Goal: Book appointment/travel/reservation

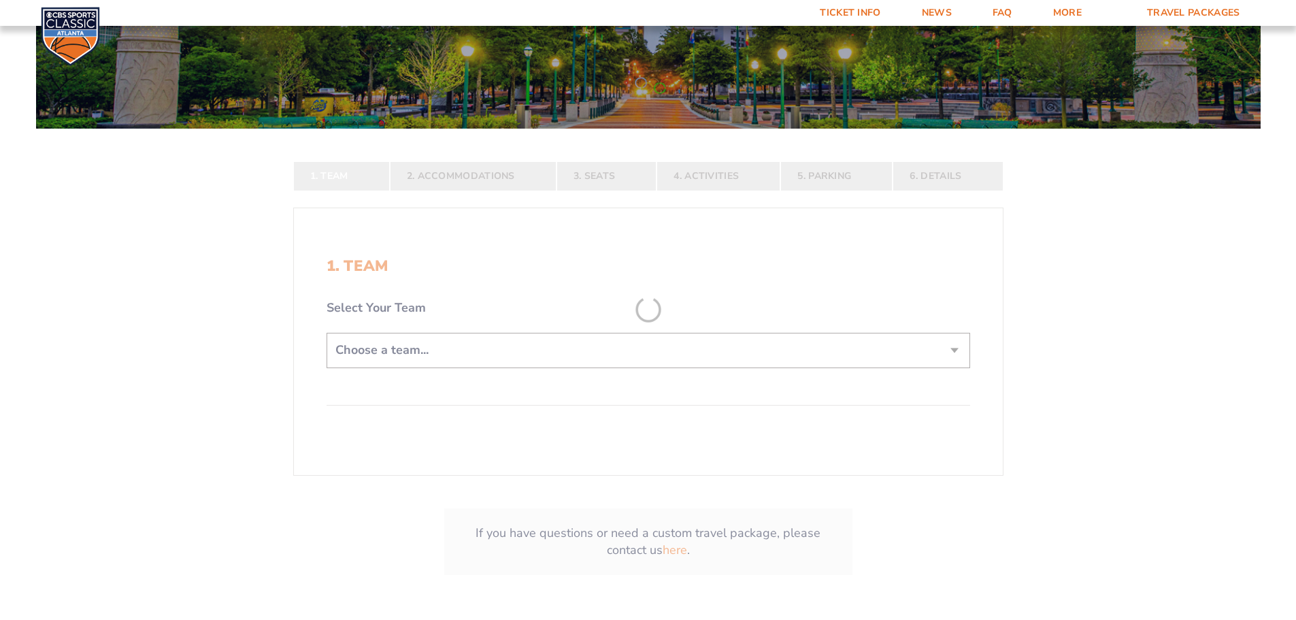
scroll to position [204, 0]
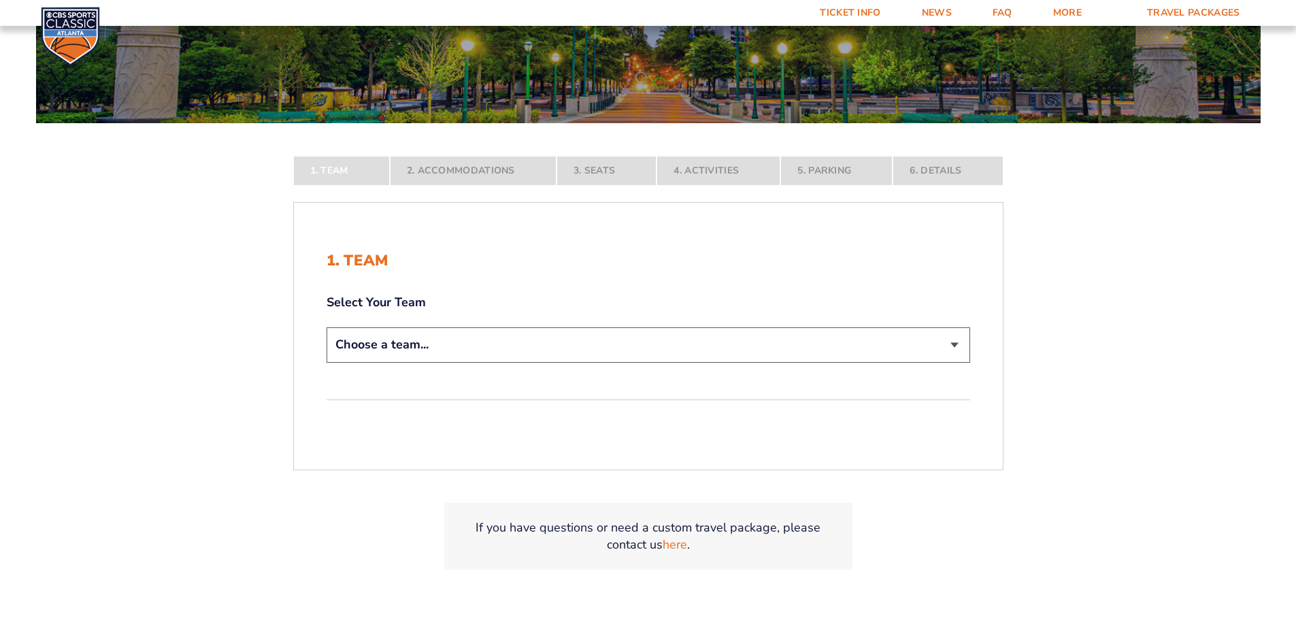
click at [563, 355] on select "Choose a team... [US_STATE] Wildcats [US_STATE] State Buckeyes [US_STATE] Tar H…" at bounding box center [649, 344] width 644 height 35
select select "12956"
click at [327, 362] on select "Choose a team... [US_STATE] Wildcats [US_STATE] State Buckeyes [US_STATE] Tar H…" at bounding box center [649, 344] width 644 height 35
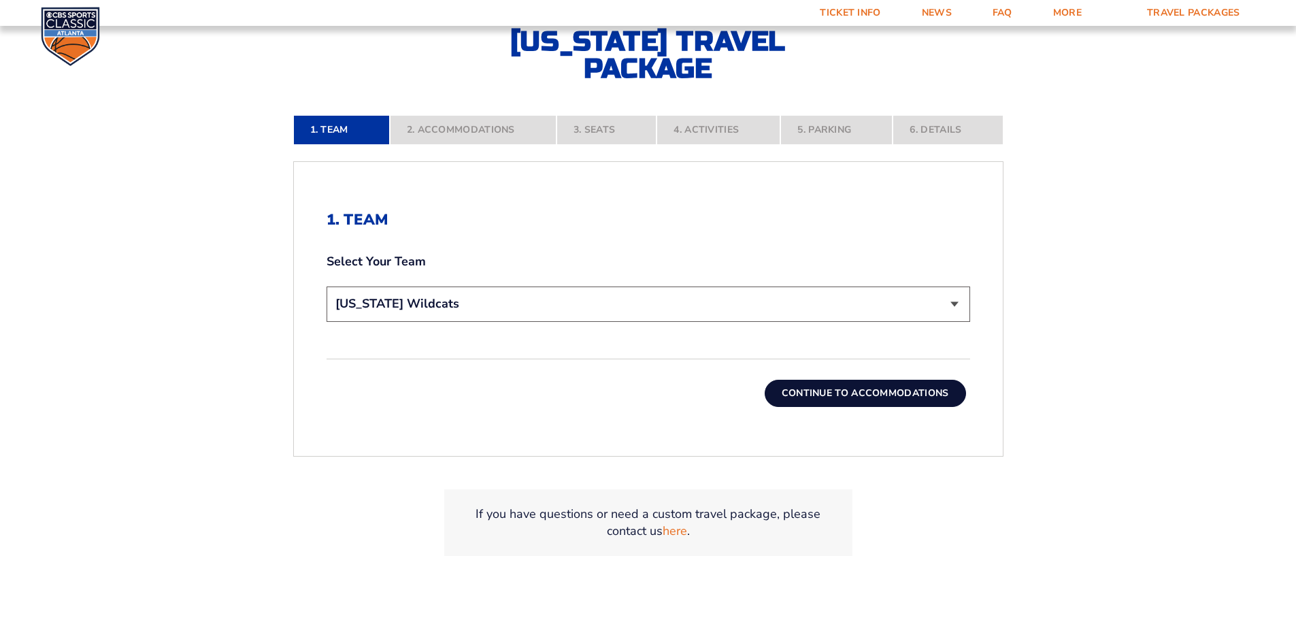
click at [847, 391] on button "Continue To Accommodations" at bounding box center [865, 393] width 201 height 27
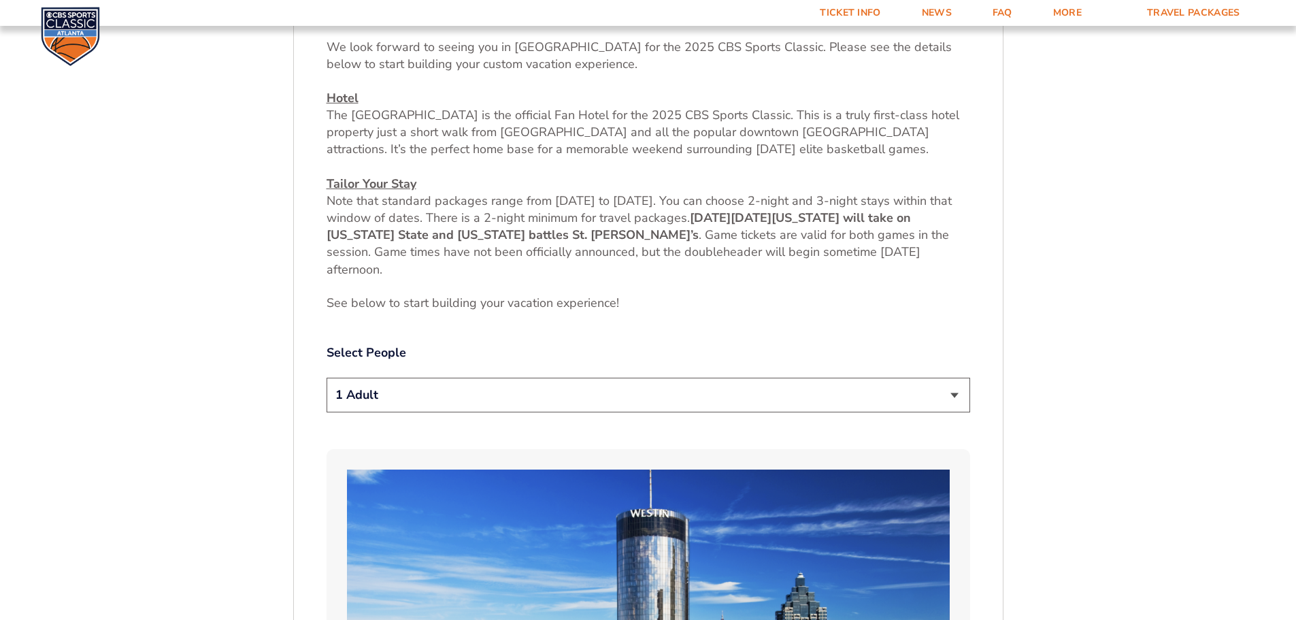
scroll to position [634, 0]
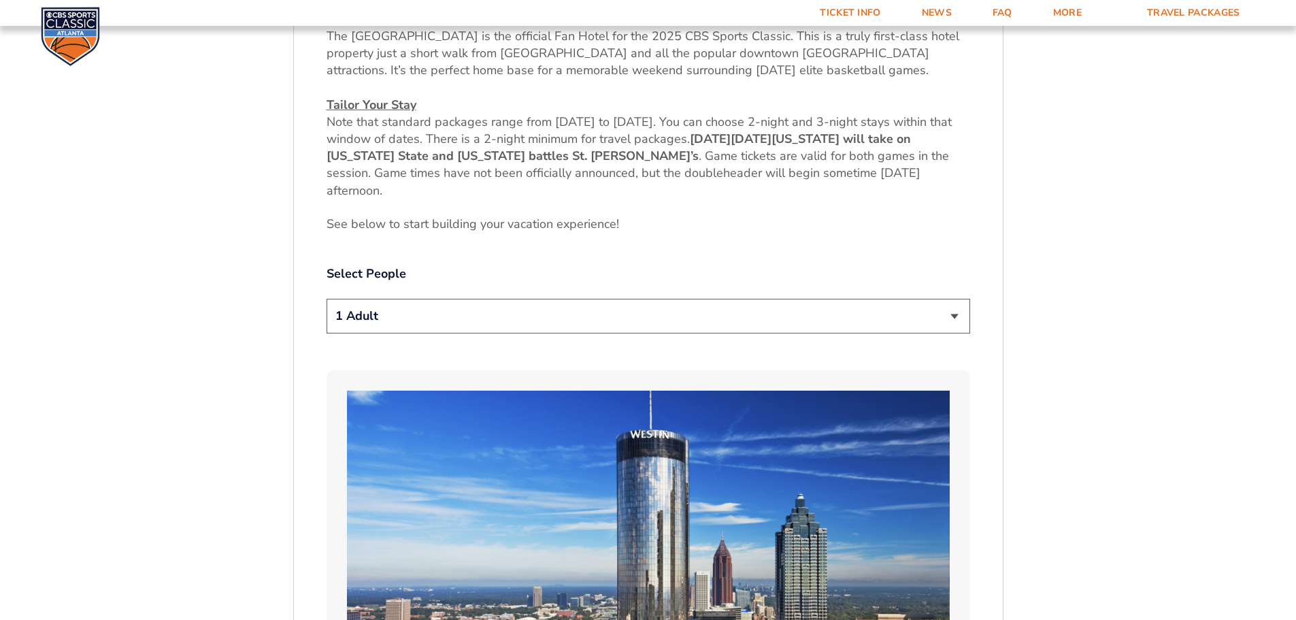
click at [877, 316] on select "1 Adult 2 Adults 3 Adults 4 Adults 2 Adults + 1 Child 2 Adults + 2 Children 2 A…" at bounding box center [649, 316] width 644 height 35
select select "2 Adults + 1 Child"
click at [327, 299] on select "1 Adult 2 Adults 3 Adults 4 Adults 2 Adults + 1 Child 2 Adults + 2 Children 2 A…" at bounding box center [649, 316] width 644 height 35
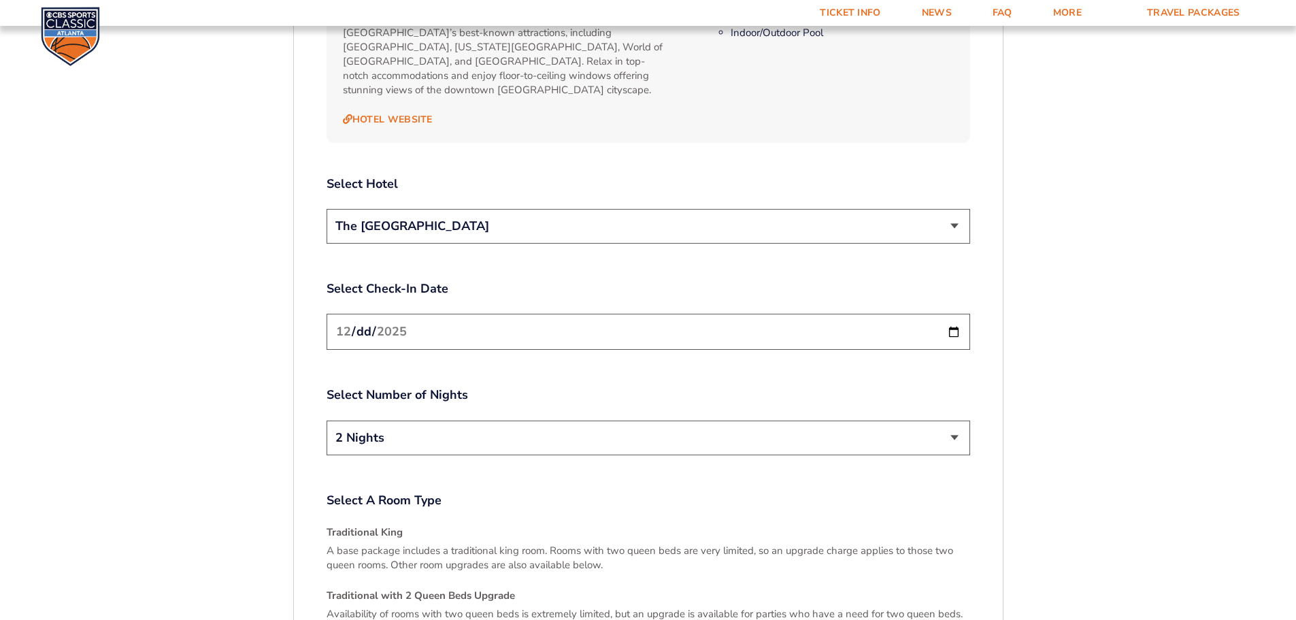
scroll to position [1586, 0]
click at [608, 313] on input "[DATE]" at bounding box center [649, 331] width 644 height 36
click at [960, 313] on input "[DATE]" at bounding box center [649, 331] width 644 height 36
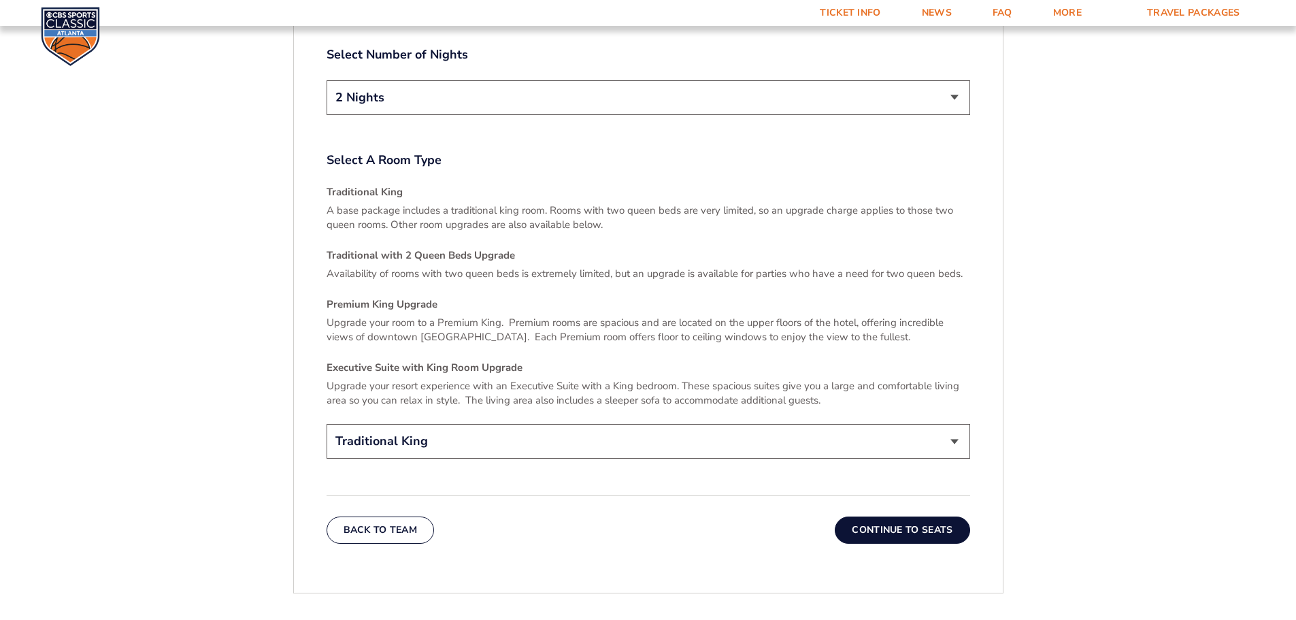
scroll to position [1927, 0]
click at [874, 431] on select "Traditional King Traditional with 2 Queen Beds Upgrade (+$45 per night) Premium…" at bounding box center [649, 440] width 644 height 35
select select "Traditional with 2 Queen Beds Upgrade"
click at [327, 423] on select "Traditional King Traditional with 2 Queen Beds Upgrade (+$45 per night) Premium…" at bounding box center [649, 440] width 644 height 35
click at [936, 516] on button "Continue To Seats" at bounding box center [902, 529] width 135 height 27
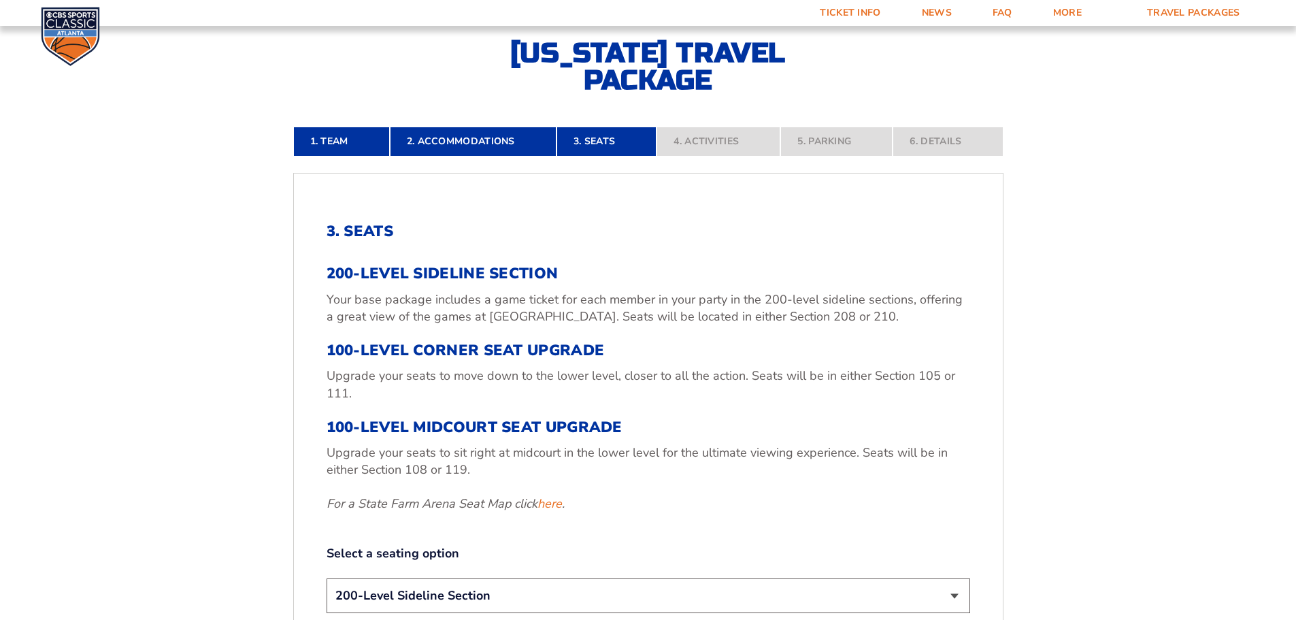
scroll to position [429, 0]
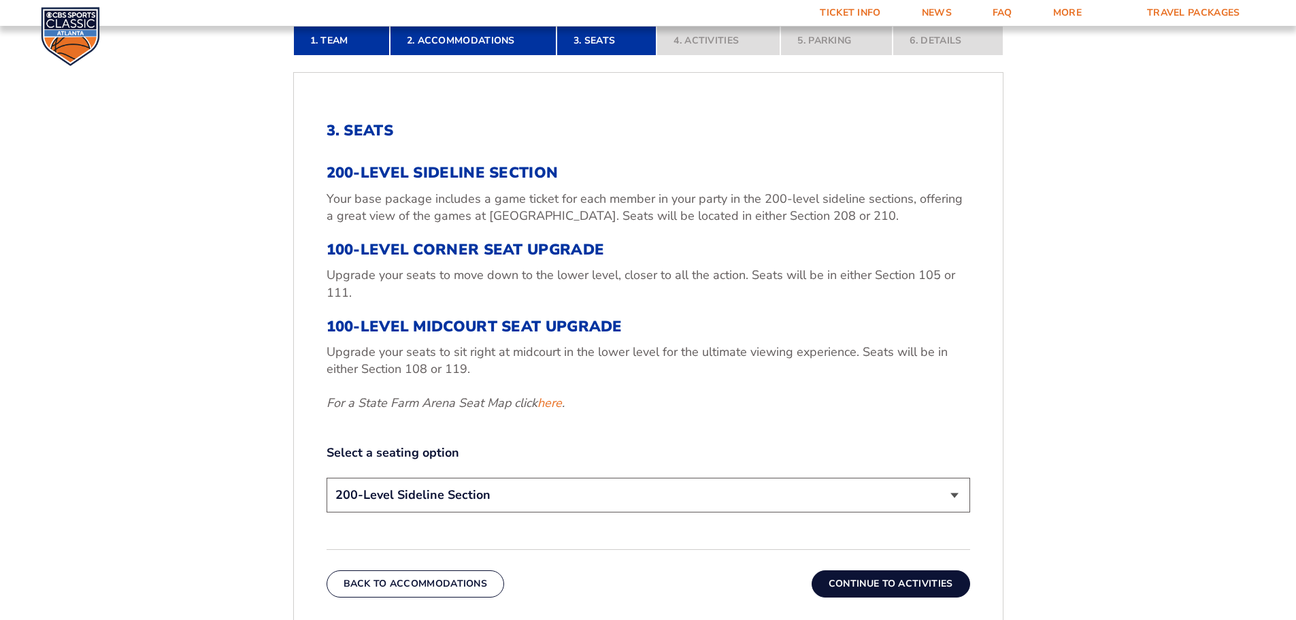
click at [870, 508] on select "200-Level Sideline Section 100-Level Corner Seat Upgrade (+$120 per person) 100…" at bounding box center [649, 495] width 644 height 35
select select "100-Level Corner Seat Upgrade"
click at [327, 478] on select "200-Level Sideline Section 100-Level Corner Seat Upgrade (+$120 per person) 100…" at bounding box center [649, 495] width 644 height 35
click at [883, 584] on button "Continue To Activities" at bounding box center [891, 583] width 159 height 27
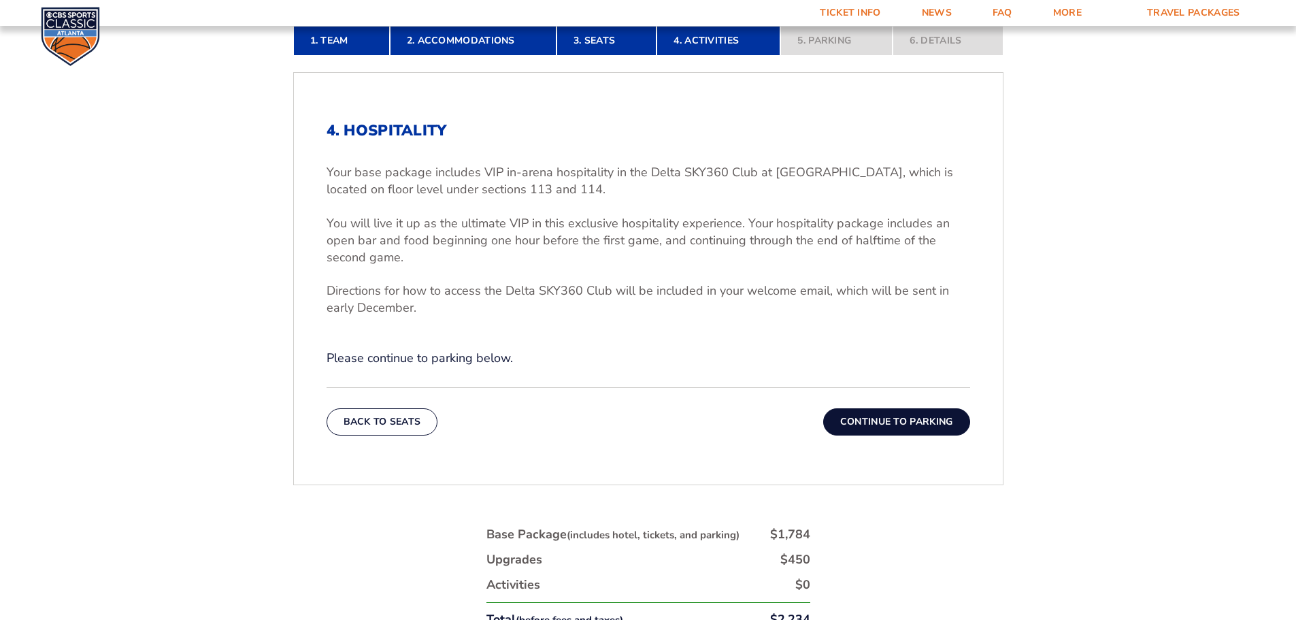
click at [913, 415] on button "Continue To Parking" at bounding box center [896, 421] width 147 height 27
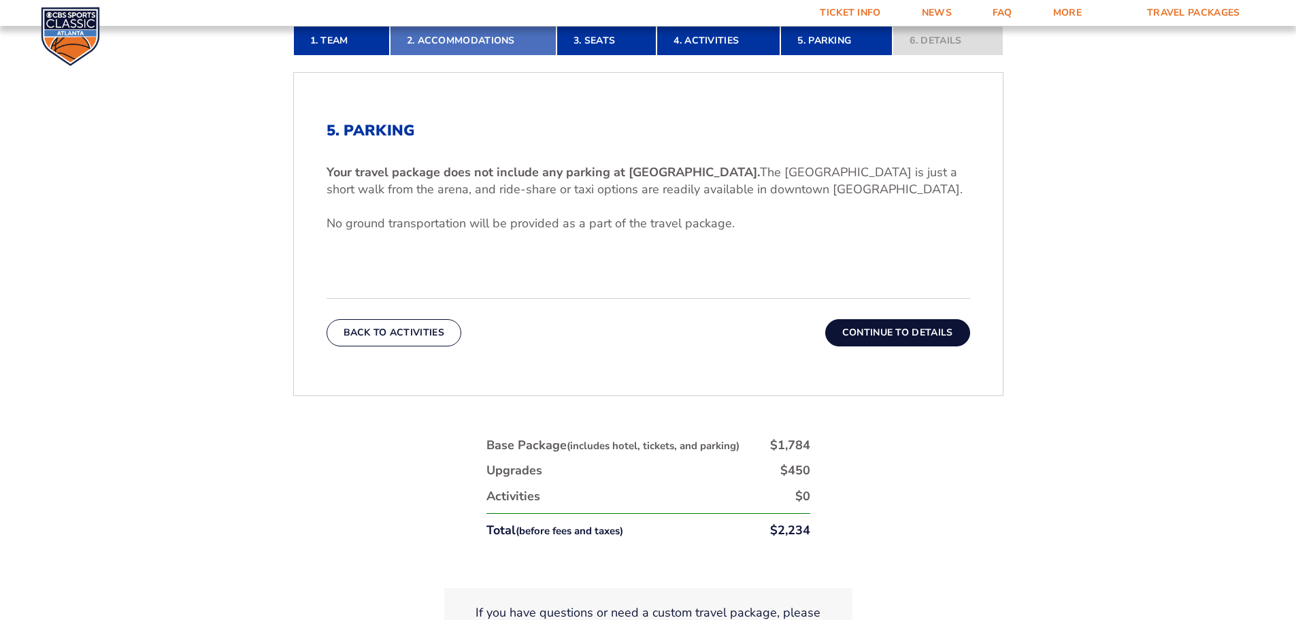
click at [502, 40] on link "2. Accommodations" at bounding box center [473, 41] width 167 height 30
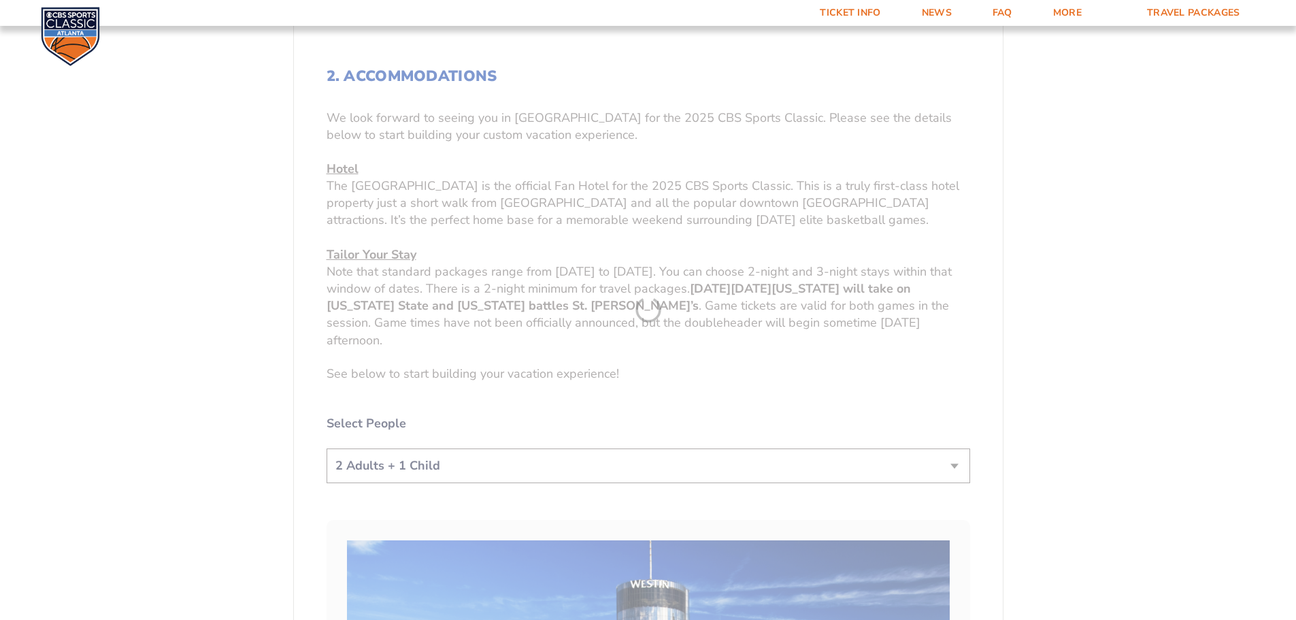
scroll to position [497, 0]
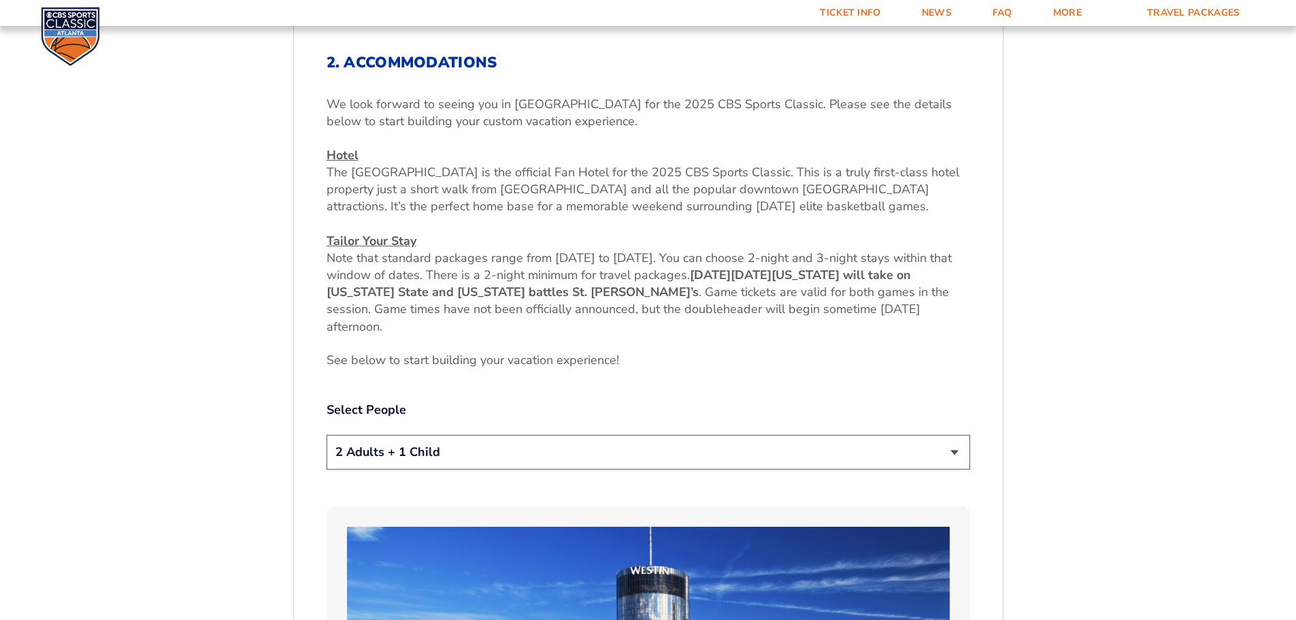
click at [685, 449] on select "1 Adult 2 Adults 3 Adults 4 Adults 2 Adults + 1 Child 2 Adults + 2 Children 2 A…" at bounding box center [649, 452] width 644 height 35
select select "2 Adults"
click at [327, 435] on select "1 Adult 2 Adults 3 Adults 4 Adults 2 Adults + 1 Child 2 Adults + 2 Children 2 A…" at bounding box center [649, 452] width 644 height 35
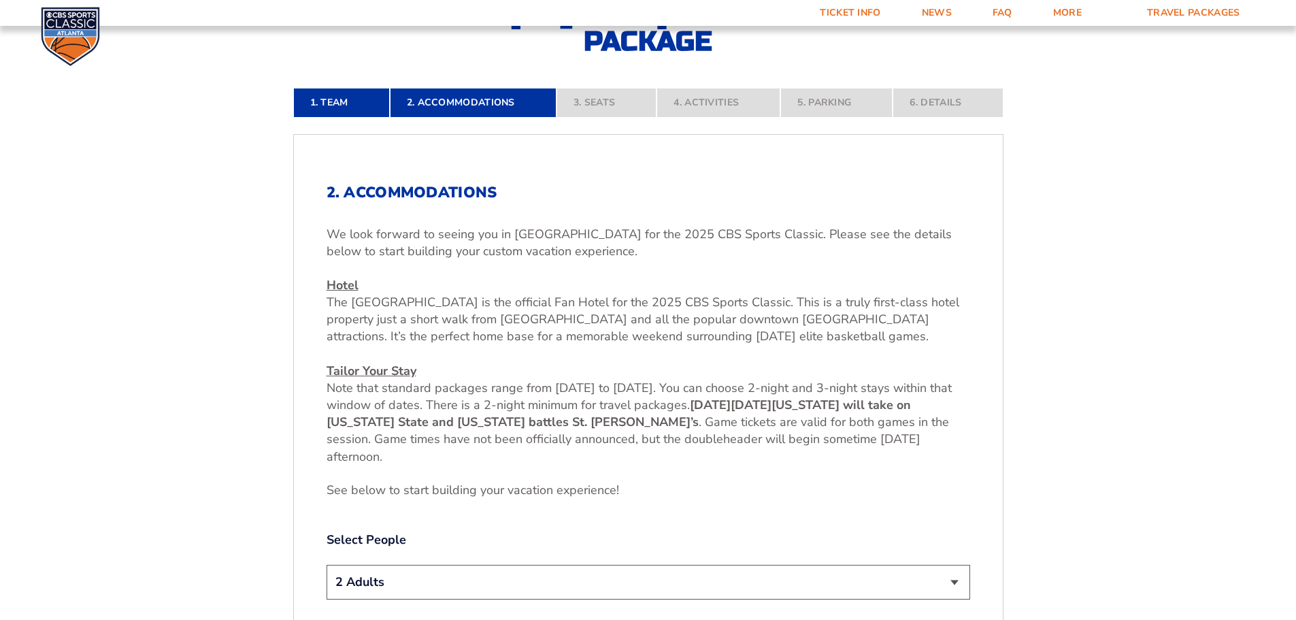
scroll to position [361, 0]
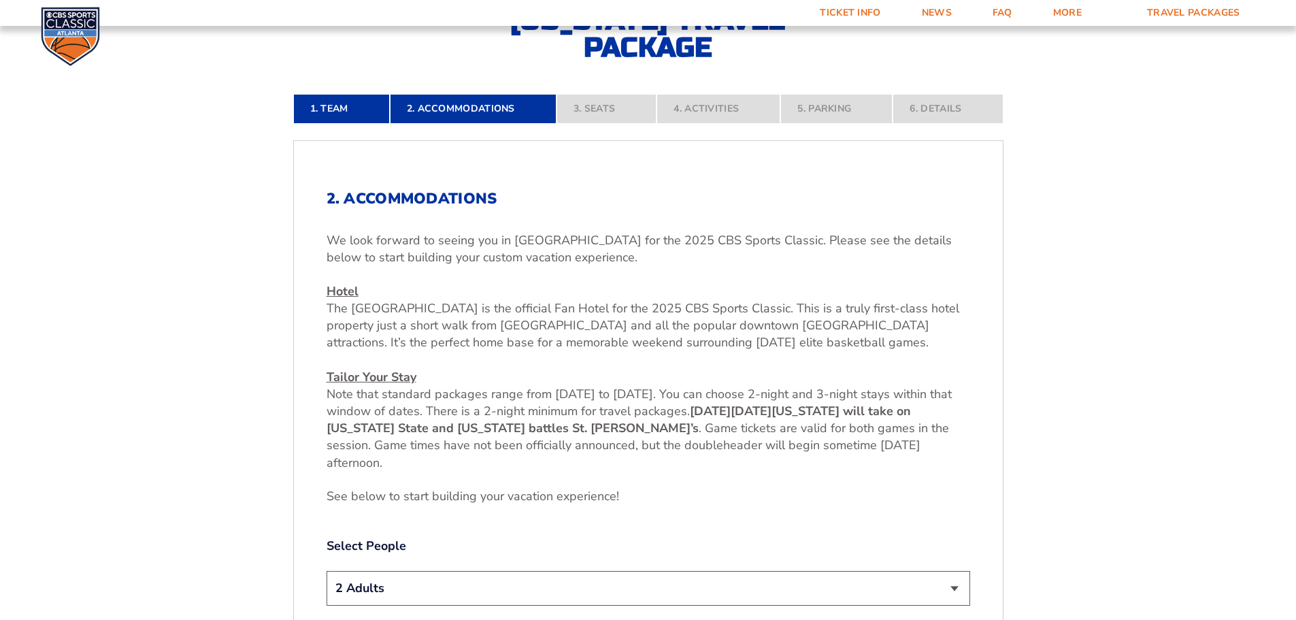
click at [593, 105] on nav "1. Team 2. Accommodations 3. Seats 4. Activities 5. Parking 6. Details" at bounding box center [648, 109] width 710 height 30
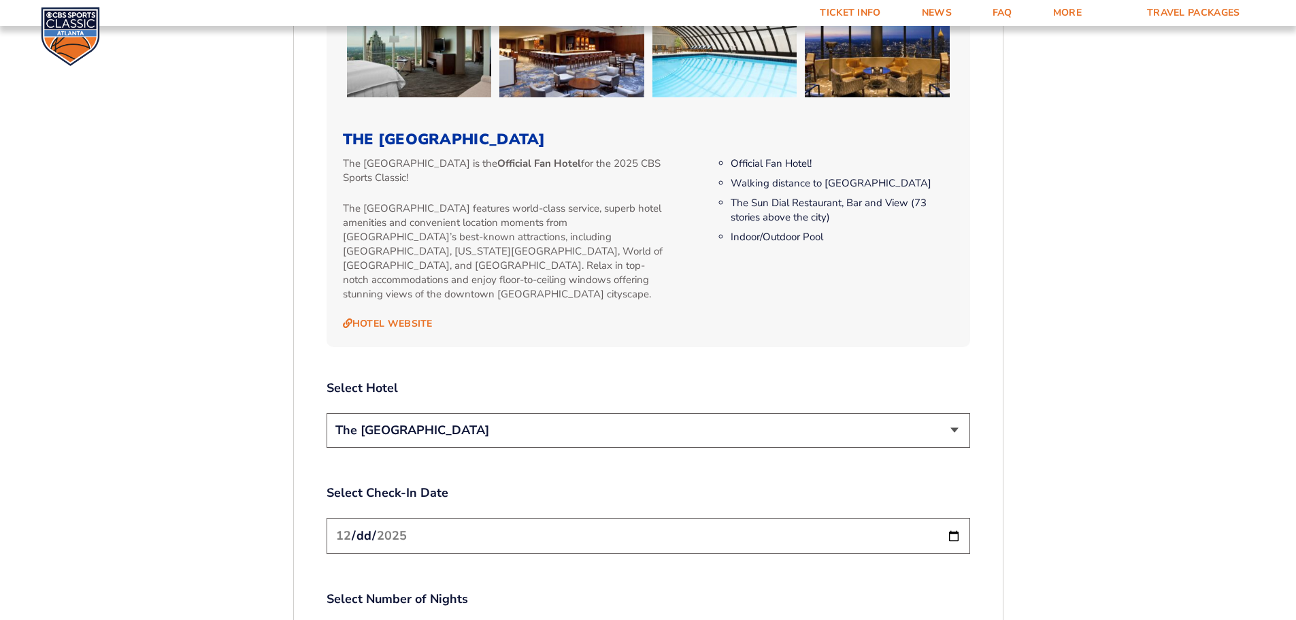
scroll to position [1382, 0]
click at [858, 423] on select "The [GEOGRAPHIC_DATA]" at bounding box center [649, 429] width 644 height 35
click at [857, 421] on select "The [GEOGRAPHIC_DATA]" at bounding box center [649, 429] width 644 height 35
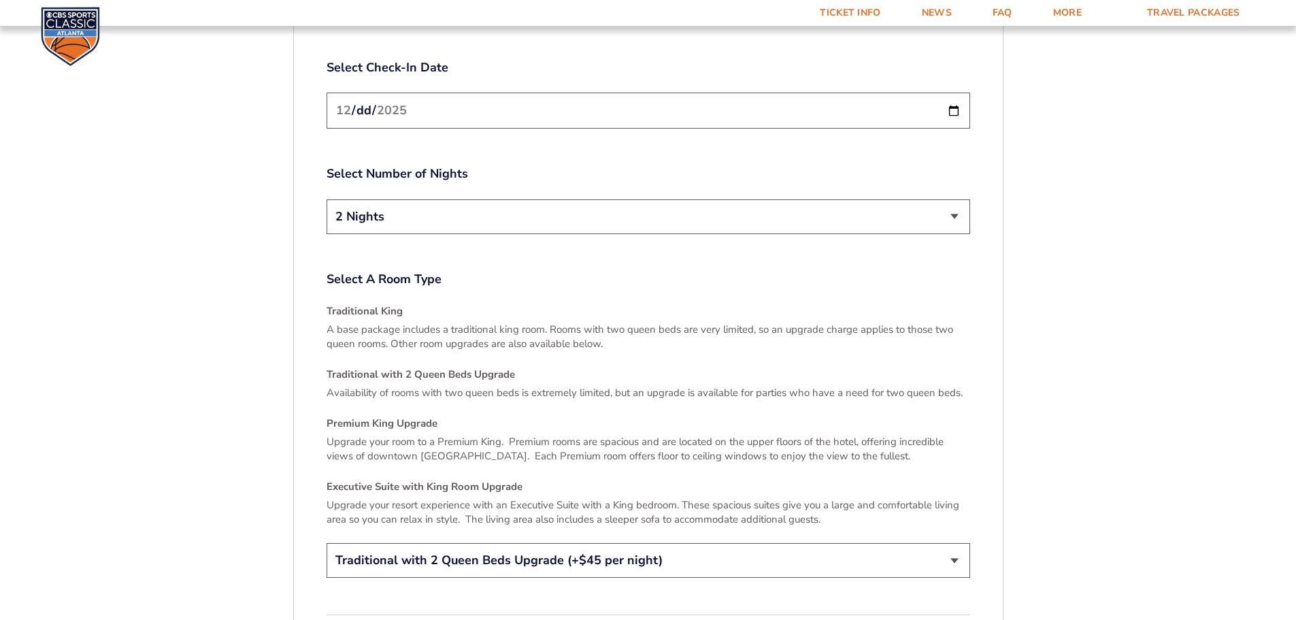
scroll to position [1859, 0]
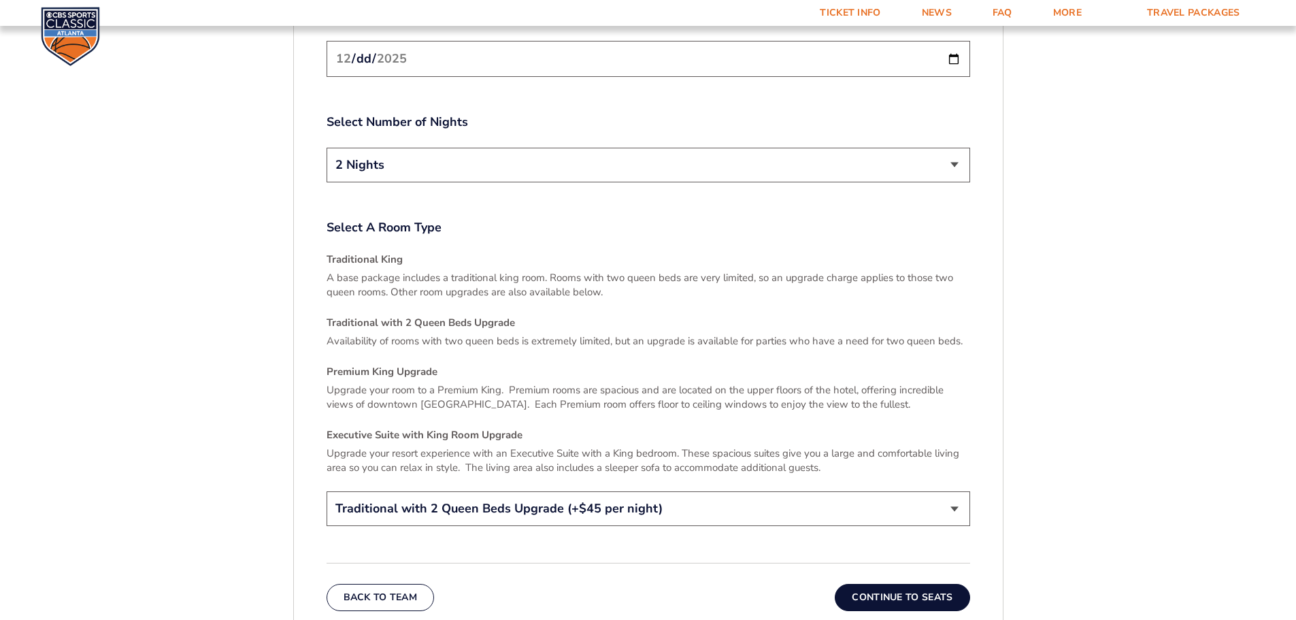
click at [924, 503] on select "Traditional King Traditional with 2 Queen Beds Upgrade (+$45 per night) Premium…" at bounding box center [649, 508] width 644 height 35
select select "Traditional King"
click at [327, 491] on select "Traditional King Traditional with 2 Queen Beds Upgrade (+$45 per night) Premium…" at bounding box center [649, 508] width 644 height 35
click at [925, 584] on button "Continue To Seats" at bounding box center [902, 597] width 135 height 27
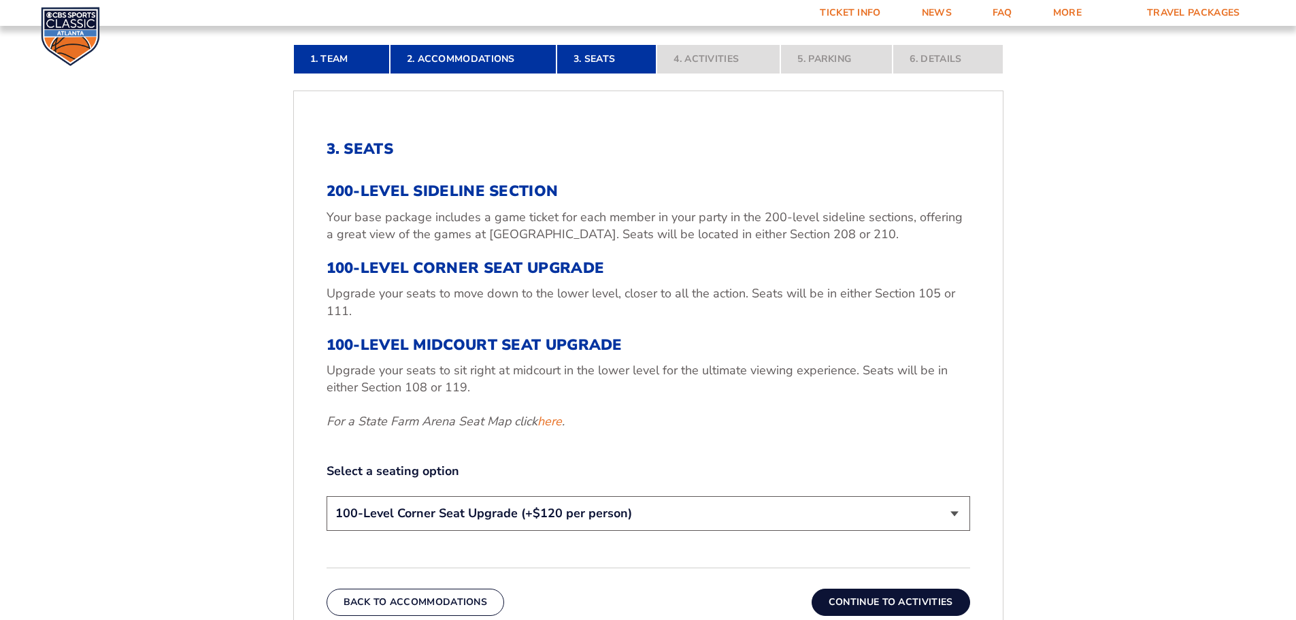
scroll to position [429, 0]
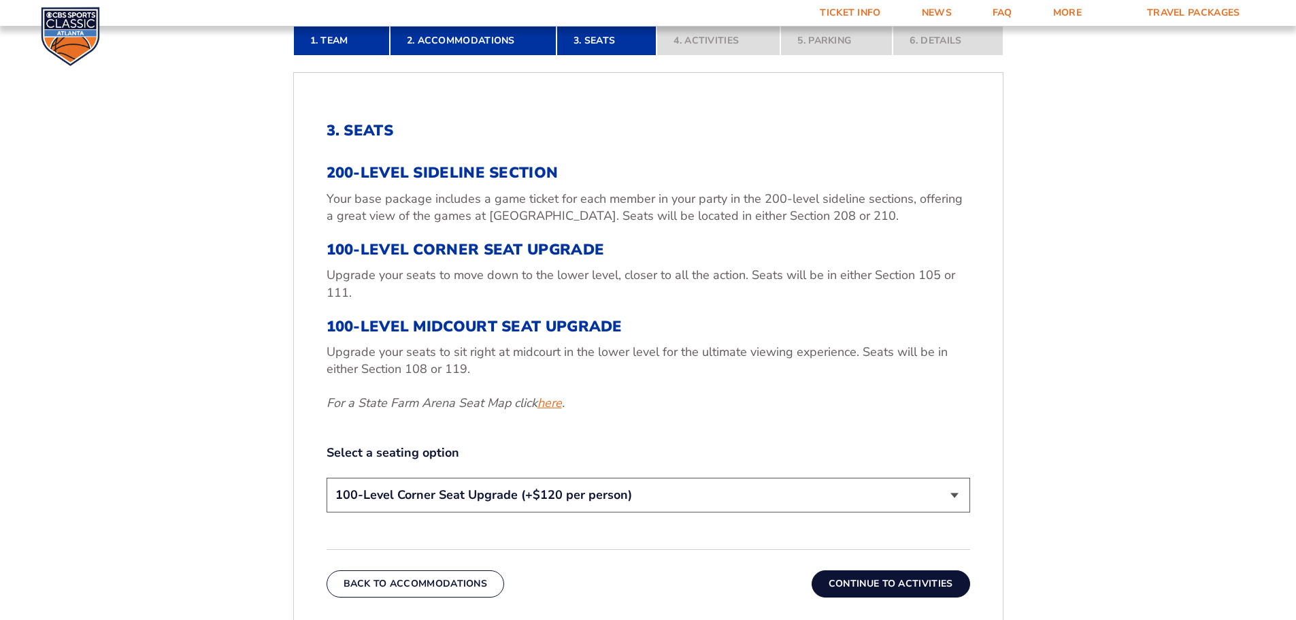
click at [551, 399] on link "here" at bounding box center [550, 403] width 24 height 17
click at [715, 510] on select "200-Level Sideline Section 100-Level Corner Seat Upgrade (+$120 per person) 100…" at bounding box center [649, 495] width 644 height 35
click at [327, 478] on select "200-Level Sideline Section 100-Level Corner Seat Upgrade (+$120 per person) 100…" at bounding box center [649, 495] width 644 height 35
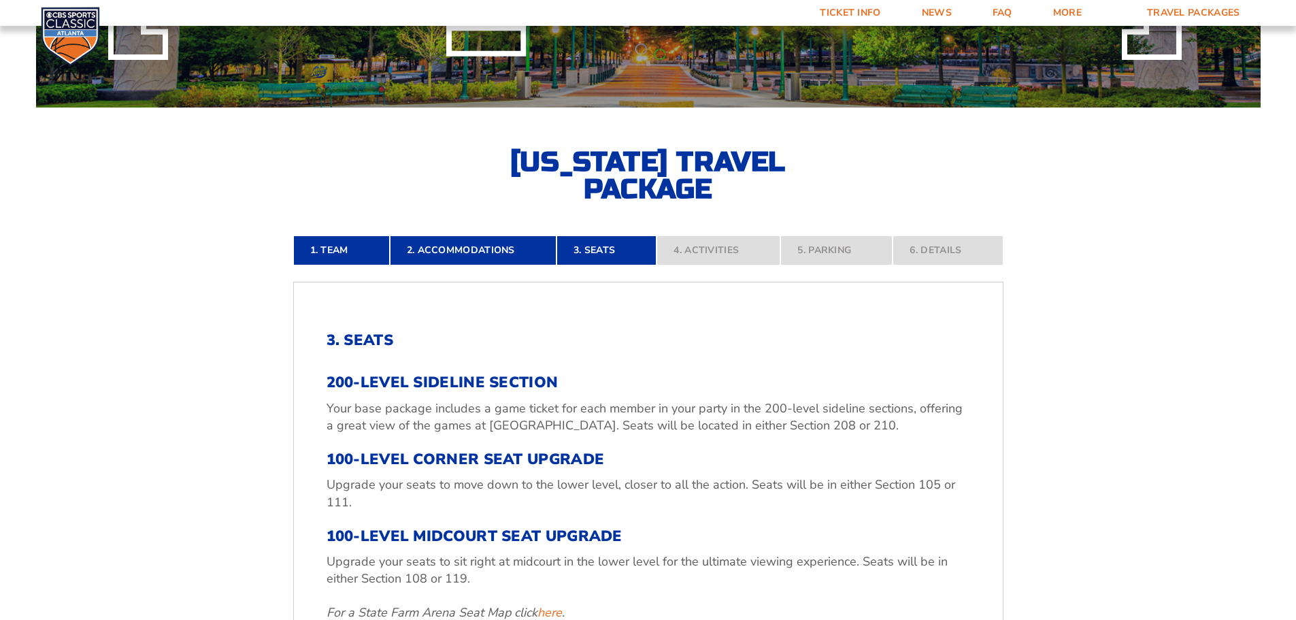
scroll to position [157, 0]
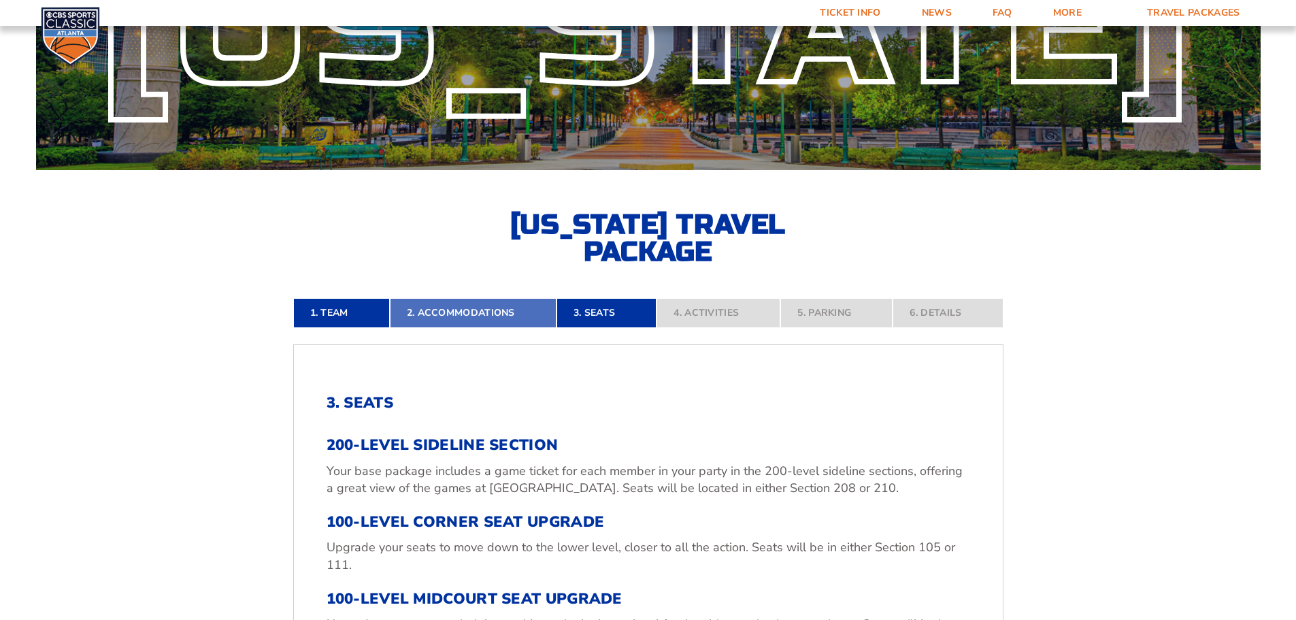
click at [456, 315] on link "2. Accommodations" at bounding box center [473, 313] width 167 height 30
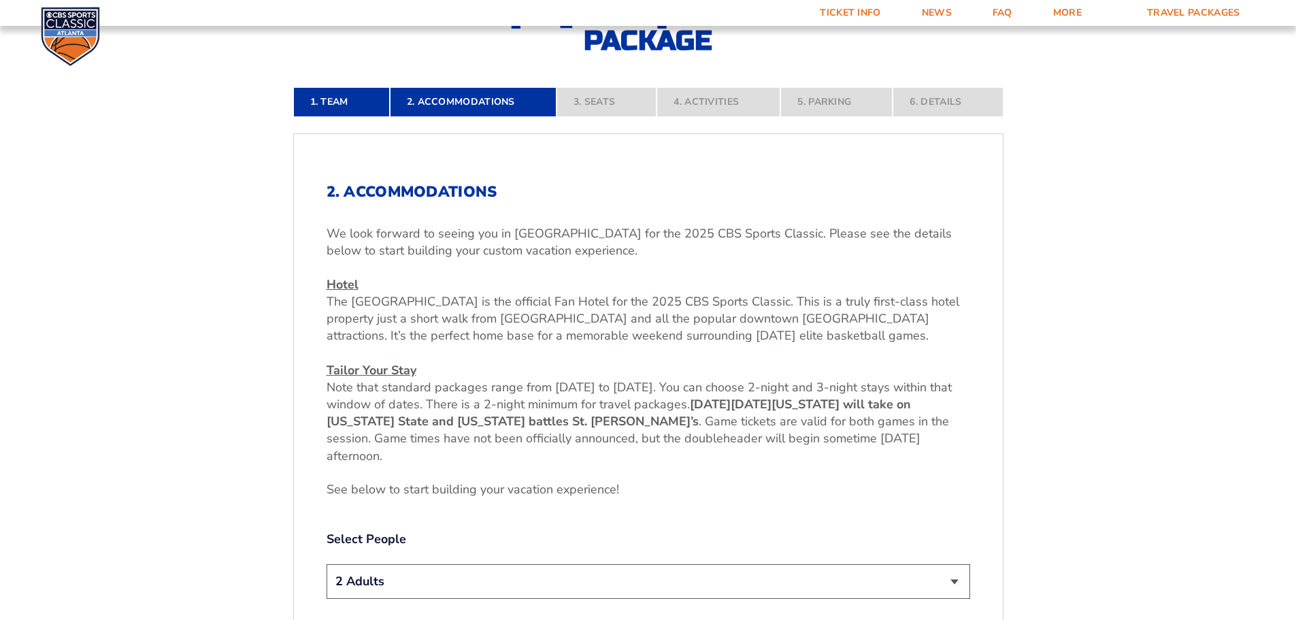
scroll to position [566, 0]
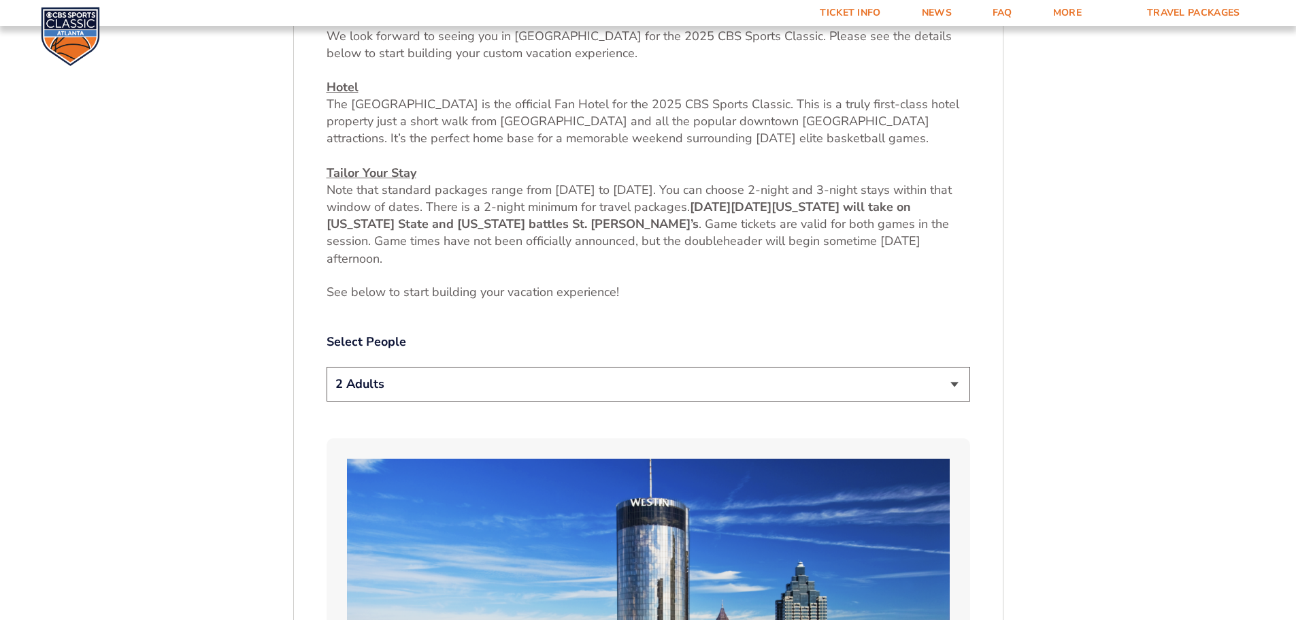
click at [544, 399] on select "1 Adult 2 Adults 3 Adults 4 Adults 2 Adults + 1 Child 2 Adults + 2 Children 2 A…" at bounding box center [649, 384] width 644 height 35
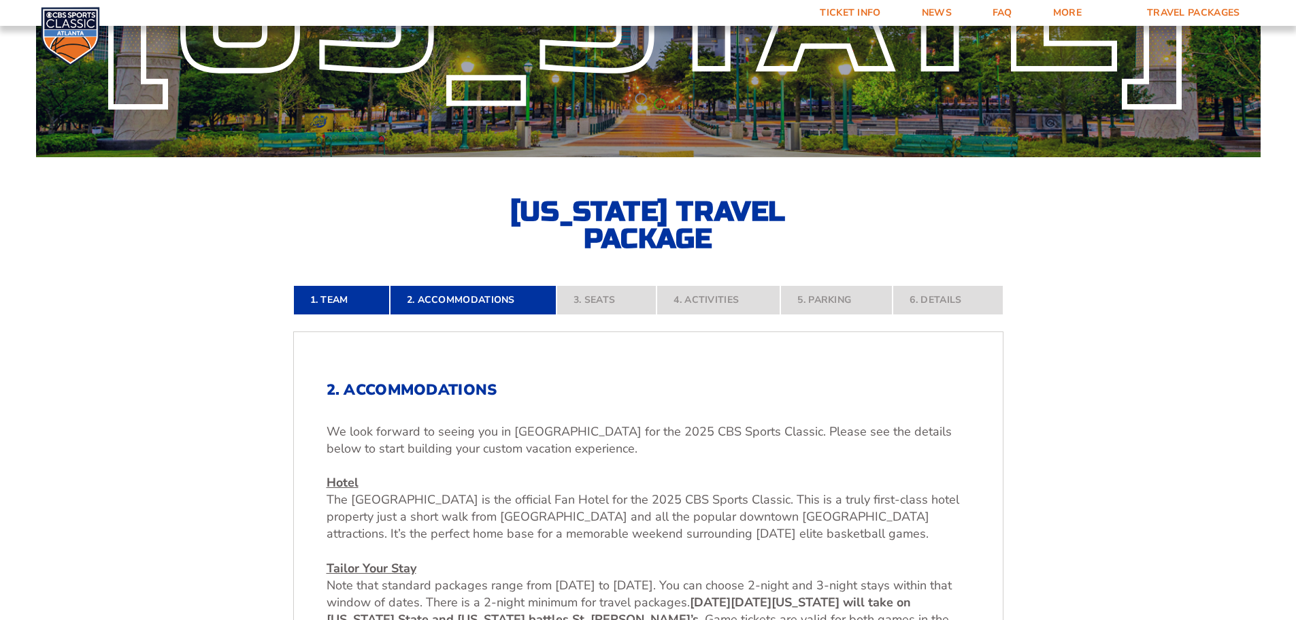
scroll to position [157, 0]
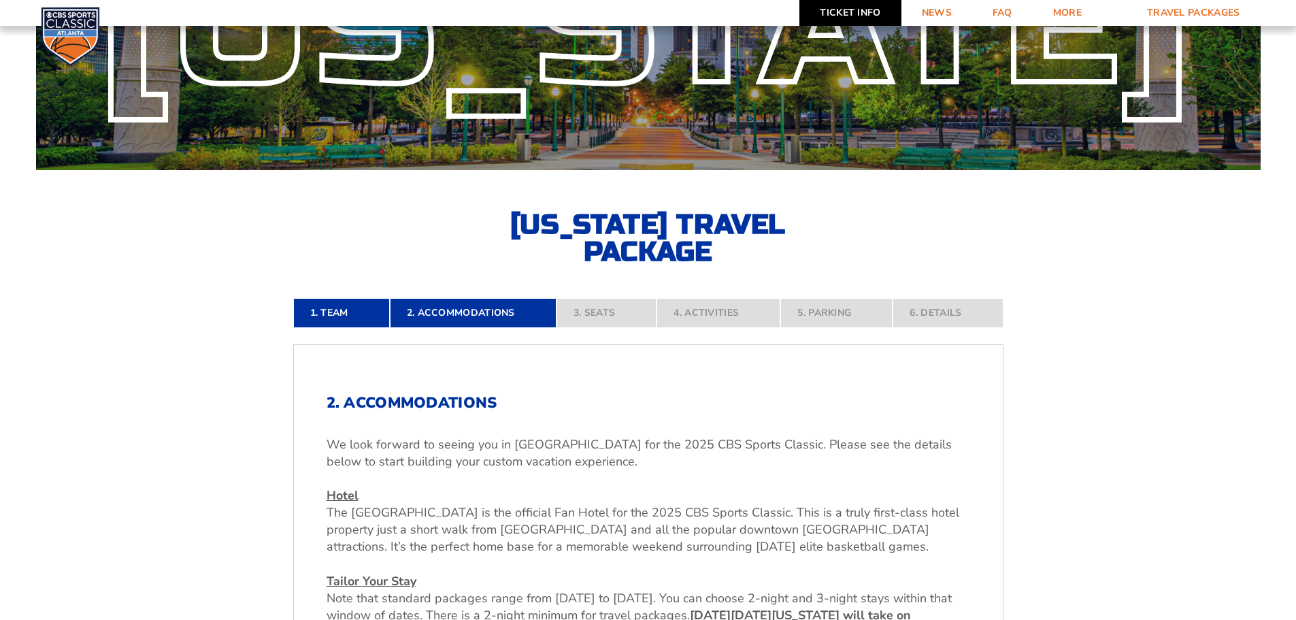
click at [855, 7] on link "Ticket Info" at bounding box center [850, 13] width 101 height 26
